Goal: Information Seeking & Learning: Learn about a topic

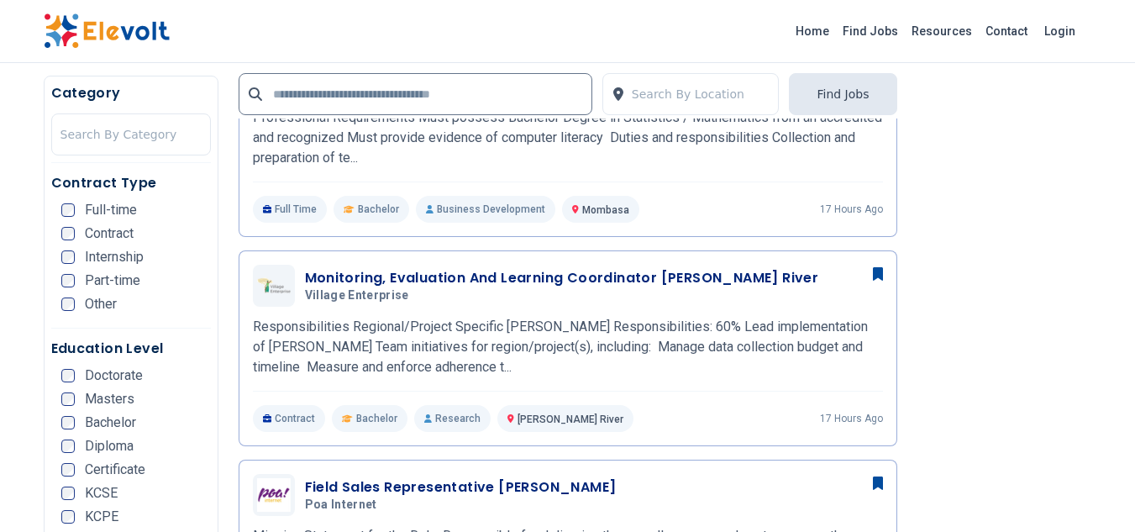
scroll to position [538, 0]
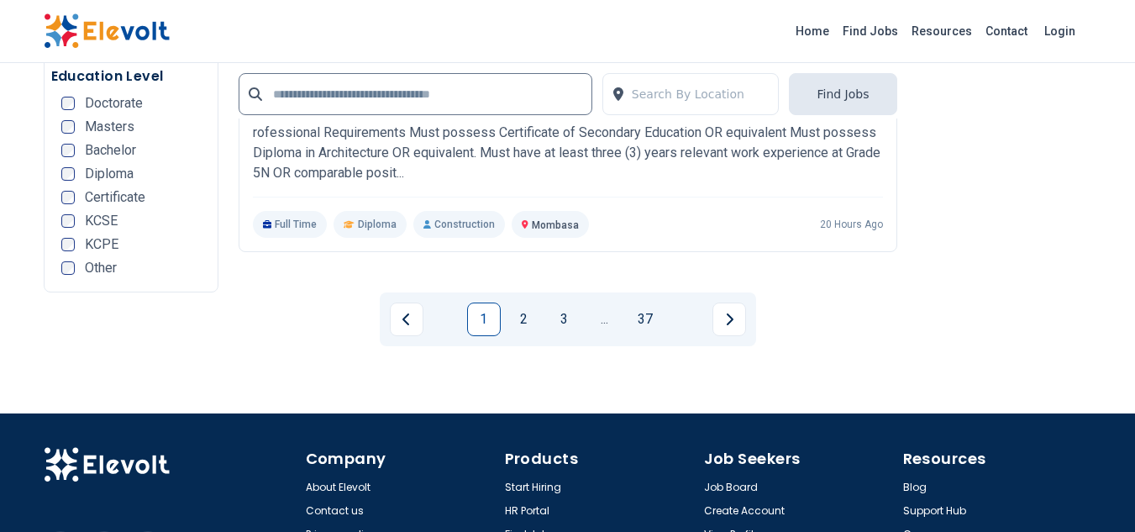
scroll to position [3575, 0]
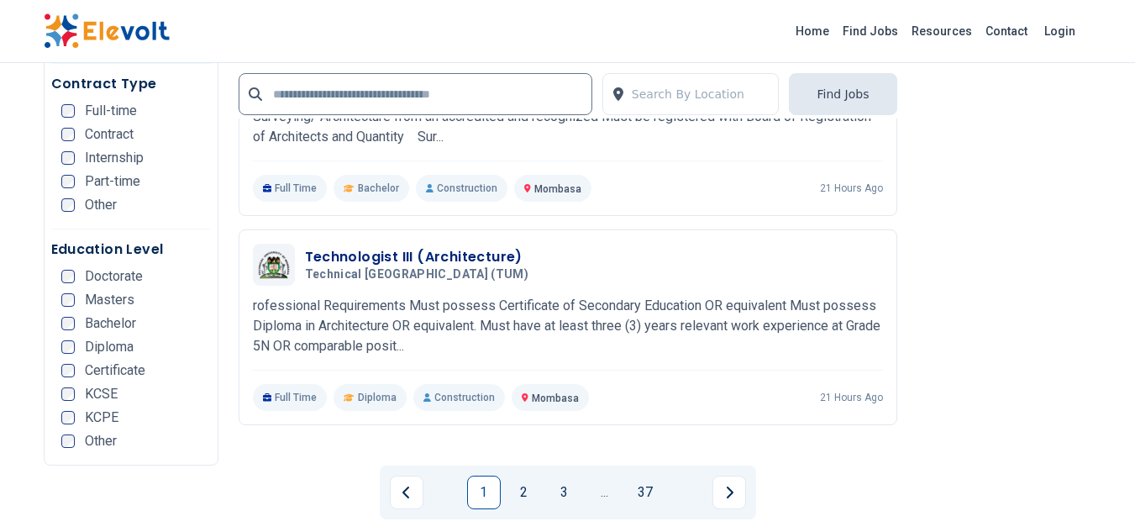
scroll to position [3367, 0]
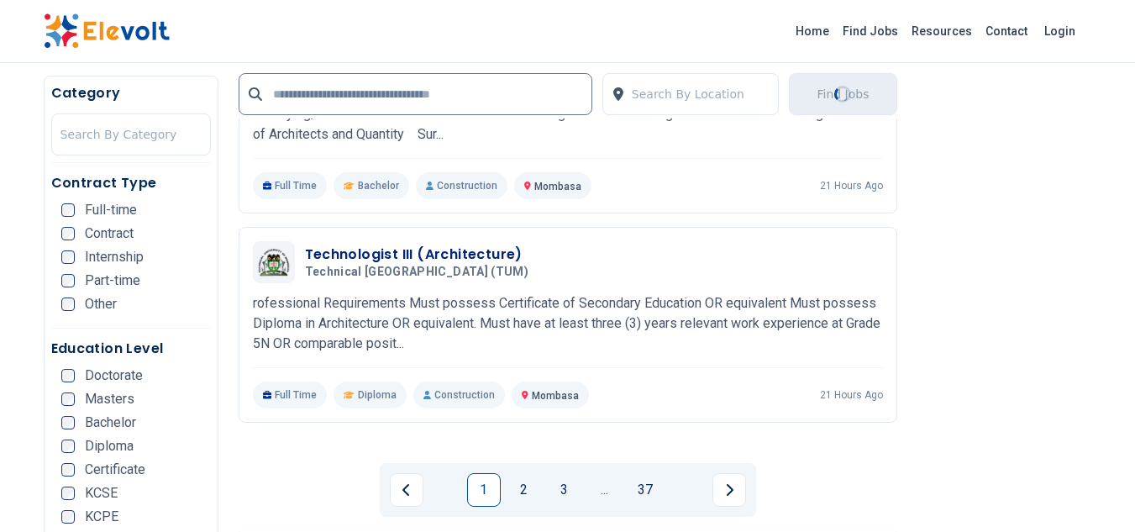
click at [484, 473] on link "1" at bounding box center [484, 490] width 34 height 34
